Goal: Browse casually

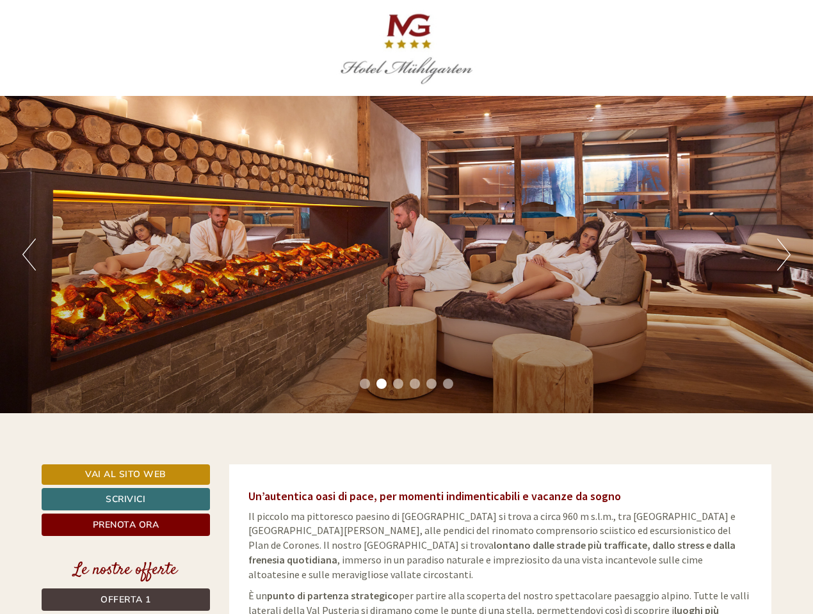
click at [406, 307] on div "Previous Next 1 2 3 4 5 6" at bounding box center [406, 254] width 813 height 317
click at [29, 255] on button "Previous" at bounding box center [28, 255] width 13 height 32
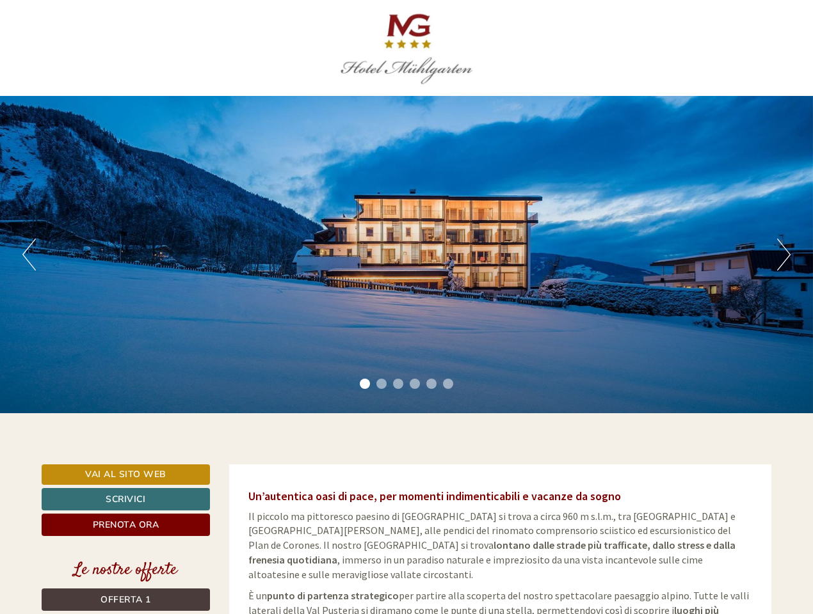
click at [406, 255] on div "Previous Next 1 2 3 4 5 6" at bounding box center [406, 254] width 813 height 317
click at [783, 255] on button "Next" at bounding box center [783, 255] width 13 height 32
click at [365, 384] on li "1" at bounding box center [365, 384] width 10 height 10
click at [381, 384] on li "2" at bounding box center [381, 384] width 10 height 10
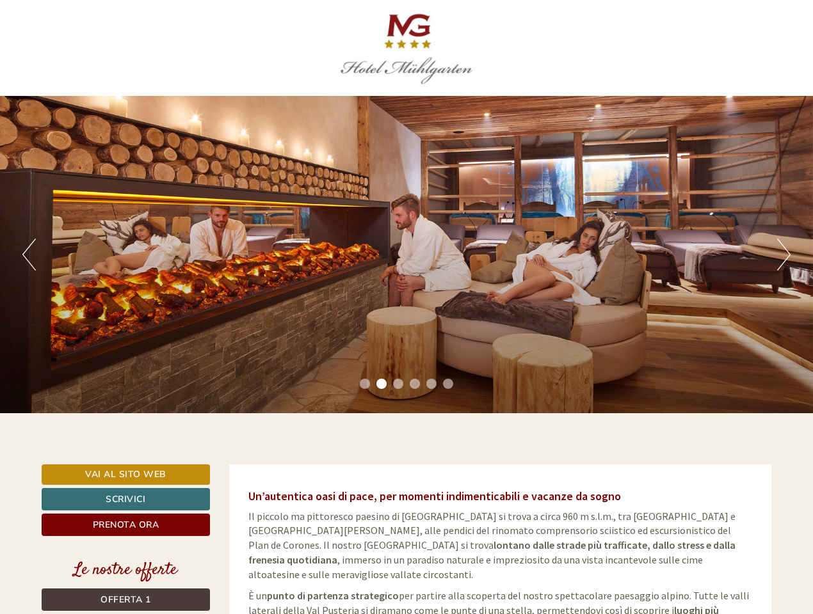
click at [398, 384] on li "3" at bounding box center [398, 384] width 10 height 10
click at [415, 384] on li "4" at bounding box center [415, 384] width 10 height 10
click at [431, 384] on li "5" at bounding box center [431, 384] width 10 height 10
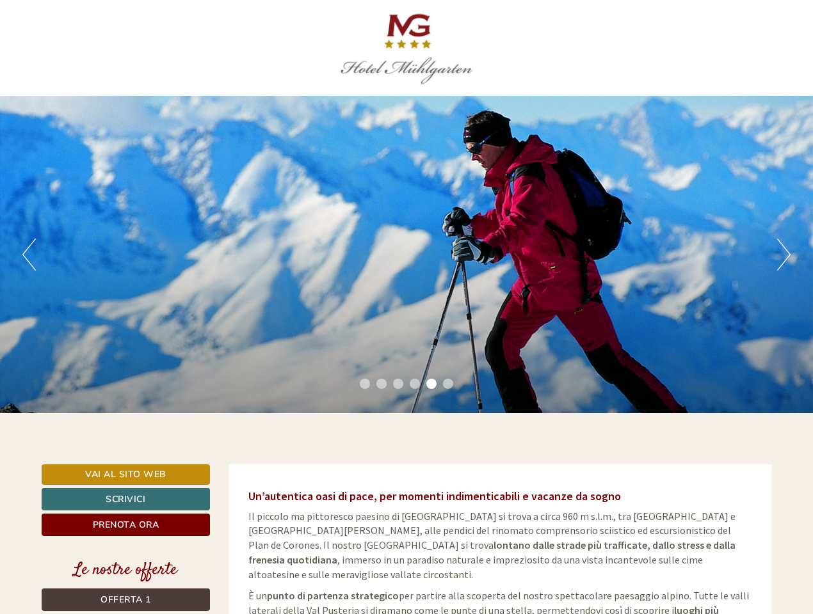
click at [448, 384] on li "6" at bounding box center [448, 384] width 10 height 10
